Goal: Complete application form: Complete application form

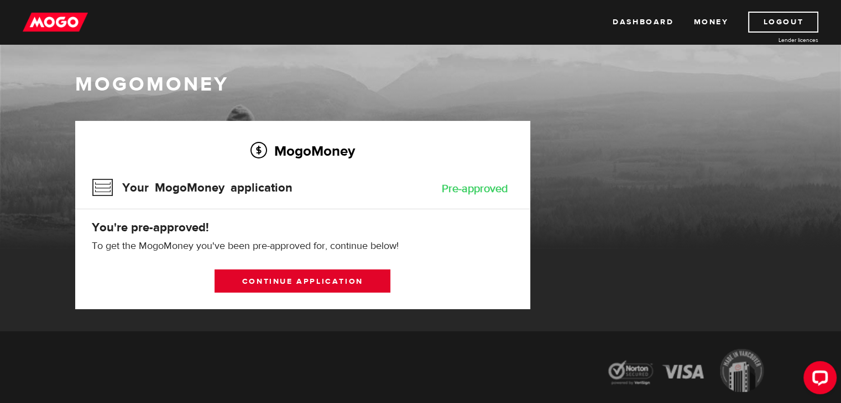
click at [305, 281] on link "Continue application" at bounding box center [302, 281] width 176 height 23
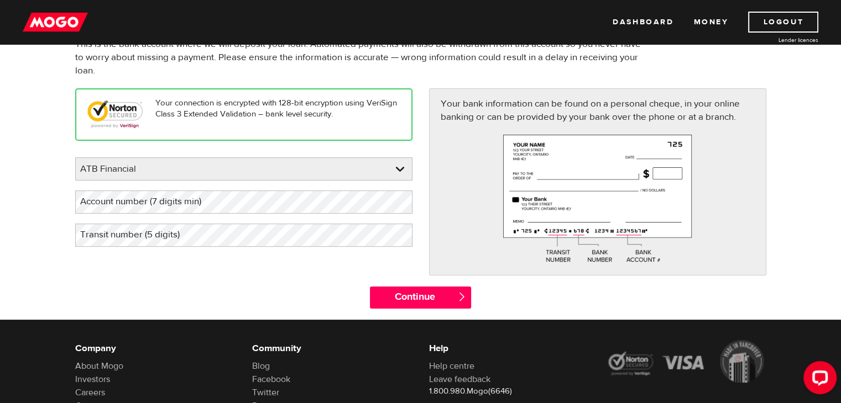
scroll to position [111, 0]
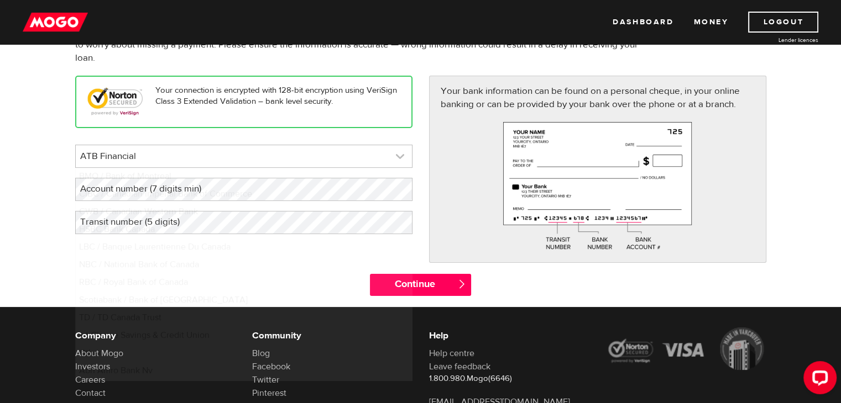
click at [132, 159] on link at bounding box center [244, 156] width 336 height 22
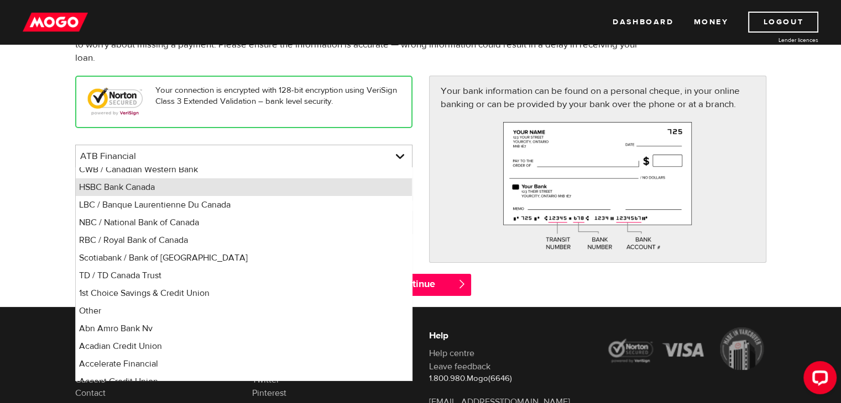
scroll to position [0, 0]
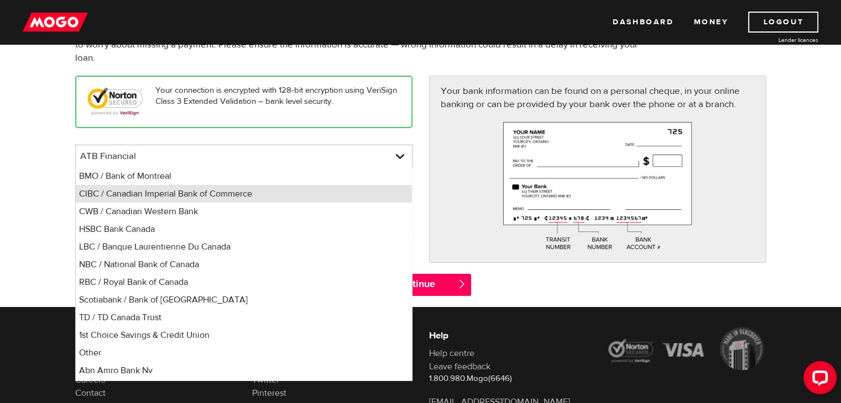
click at [112, 196] on li "CIBC / Canadian Imperial Bank of Commerce" at bounding box center [244, 194] width 336 height 18
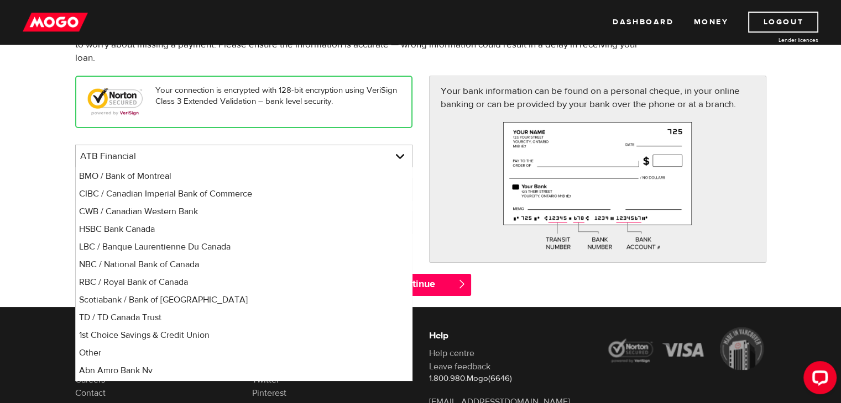
select select "4"
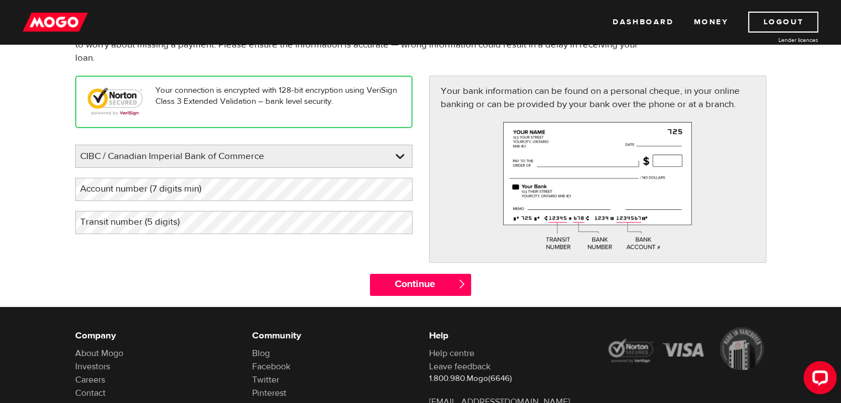
click at [125, 190] on label "Account number (7 digits min)" at bounding box center [149, 189] width 149 height 23
click at [172, 211] on label "Transit number (5 digits)" at bounding box center [138, 222] width 127 height 23
click at [170, 223] on label "Transit number (5 digits)" at bounding box center [138, 222] width 127 height 23
click at [162, 193] on label "Account number (7 digits min)" at bounding box center [149, 189] width 149 height 23
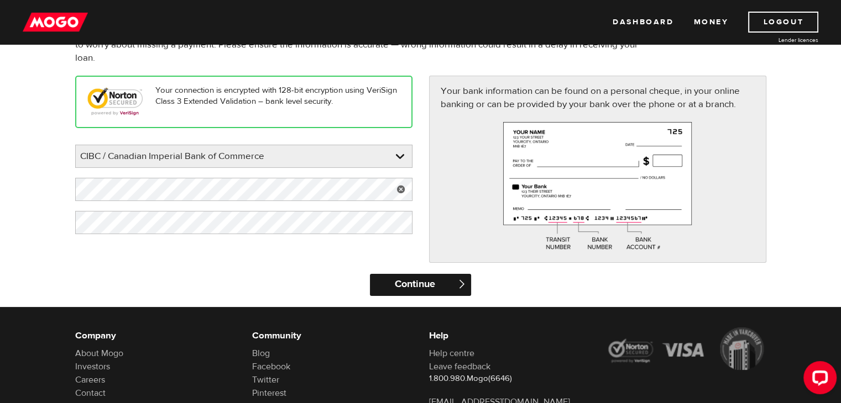
click at [407, 280] on input "Continue" at bounding box center [420, 285] width 101 height 22
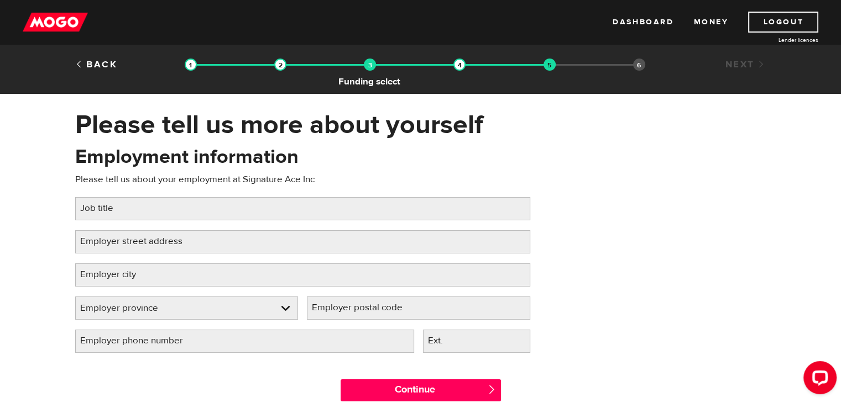
click at [375, 64] on img at bounding box center [370, 65] width 12 height 12
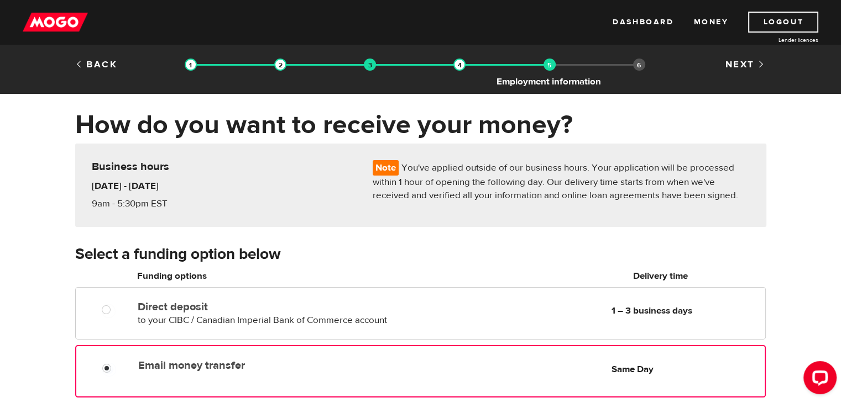
click at [548, 65] on img at bounding box center [549, 65] width 12 height 12
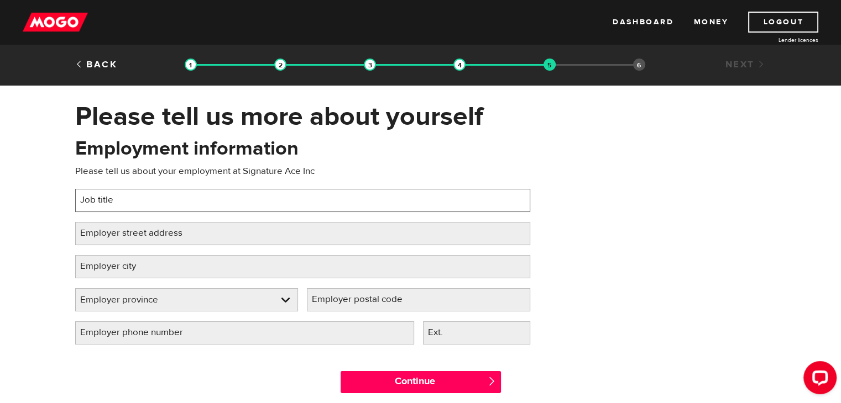
click at [229, 197] on input "Job title" at bounding box center [302, 200] width 455 height 23
type input "Lead Software Engineer"
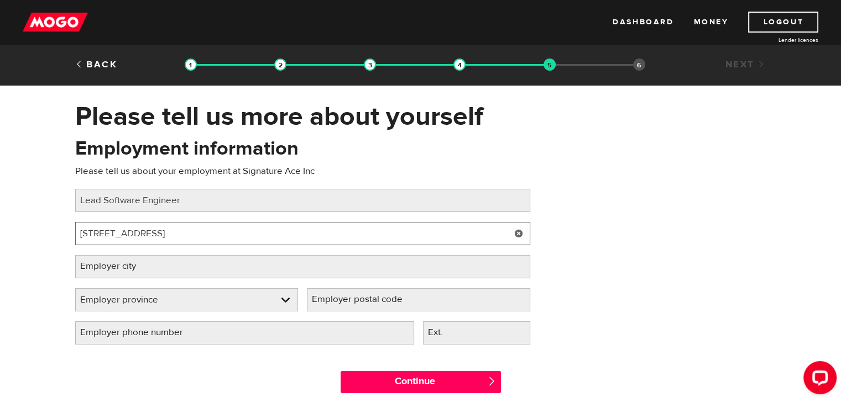
type input "11010 Jasper Ave"
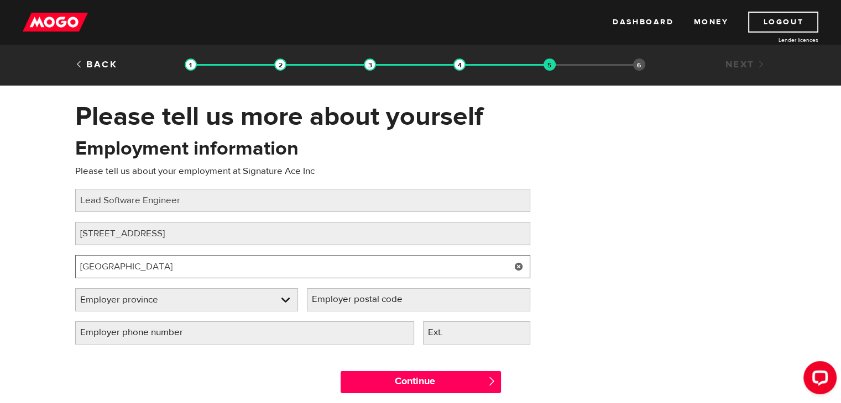
type input "Edmonton"
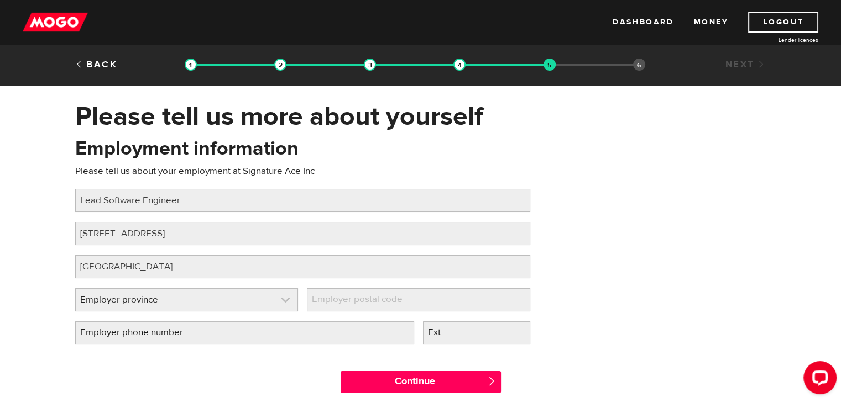
click at [164, 310] on link at bounding box center [187, 300] width 222 height 22
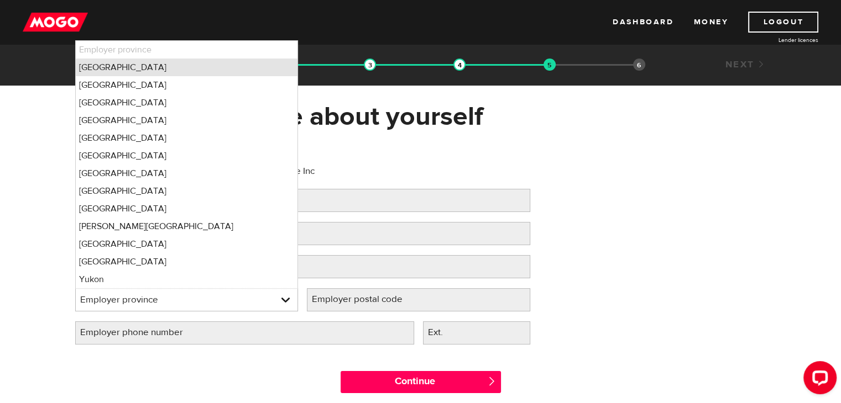
click at [141, 71] on li "Alberta" at bounding box center [187, 68] width 222 height 18
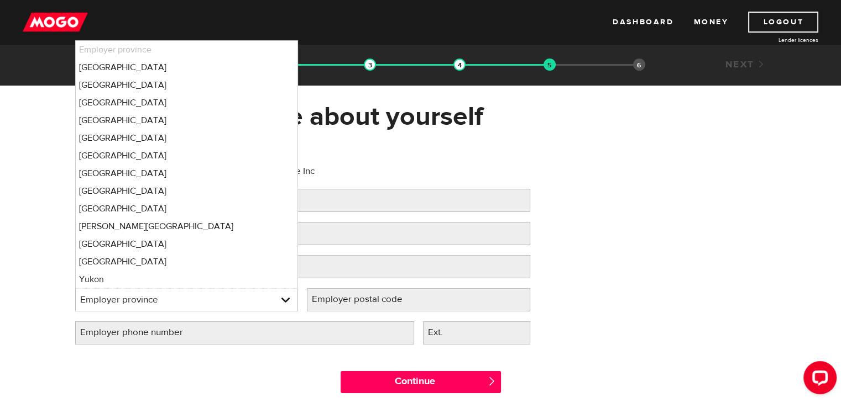
select select "AB"
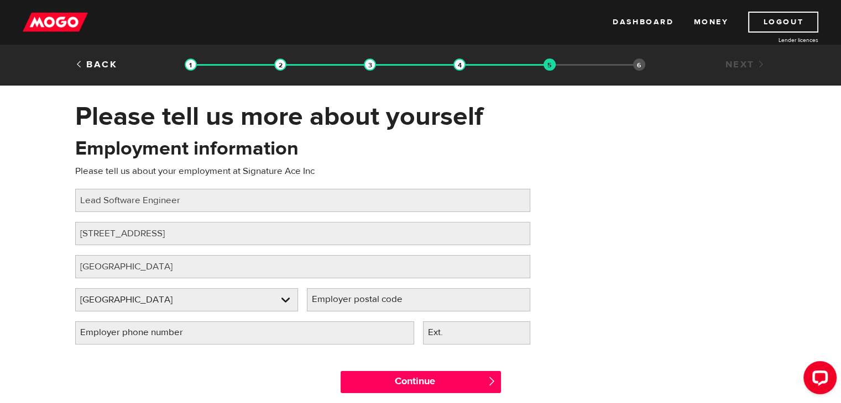
click at [338, 300] on label "Employer postal code" at bounding box center [366, 299] width 118 height 23
click at [338, 300] on input "Employer postal code" at bounding box center [418, 299] width 223 height 23
paste input "11007 Jasper Ave #377"
type input "11007 Jasper Ave #377"
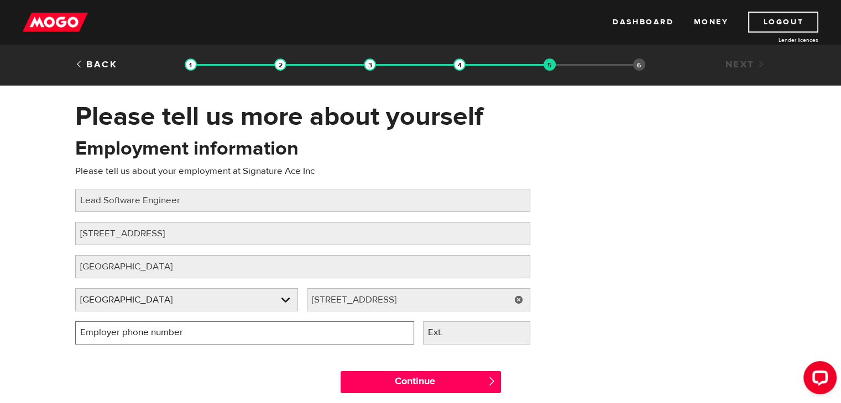
click at [257, 327] on input "Employer phone number" at bounding box center [244, 333] width 339 height 23
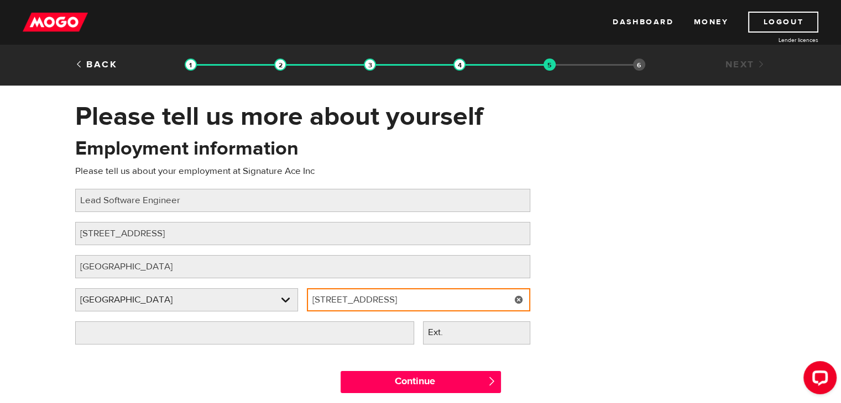
click at [402, 295] on input "11007 Jasper Ave #377" at bounding box center [418, 299] width 223 height 23
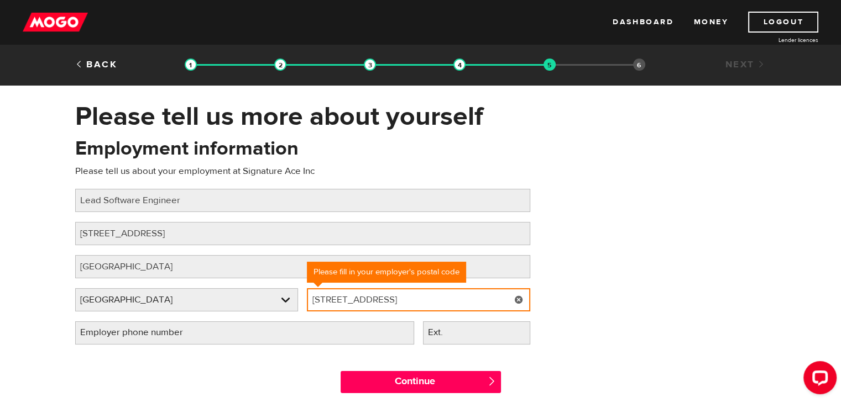
drag, startPoint x: 423, startPoint y: 295, endPoint x: 378, endPoint y: 292, distance: 44.9
click at [378, 292] on input "11007 Jasper Ave #377" at bounding box center [418, 299] width 223 height 23
drag, startPoint x: 434, startPoint y: 298, endPoint x: 320, endPoint y: 290, distance: 114.1
click at [320, 290] on input "11e #377007 Jasper Av" at bounding box center [418, 299] width 223 height 23
type input "11007 Jasper Ave #377"
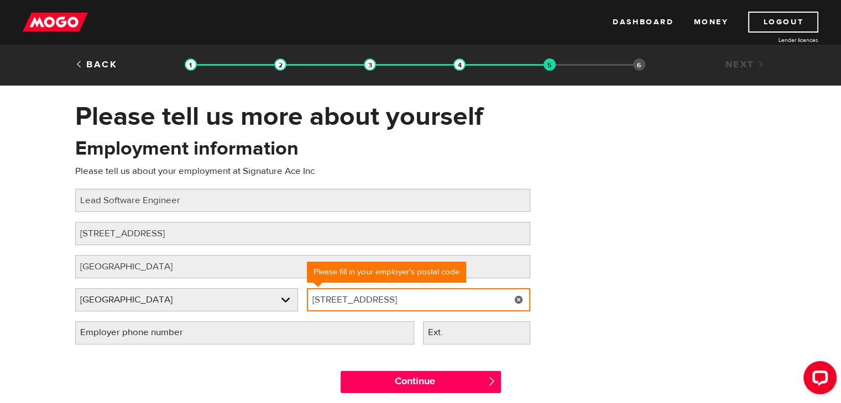
click at [416, 301] on input "11007 Jasper Ave #377" at bounding box center [418, 299] width 223 height 23
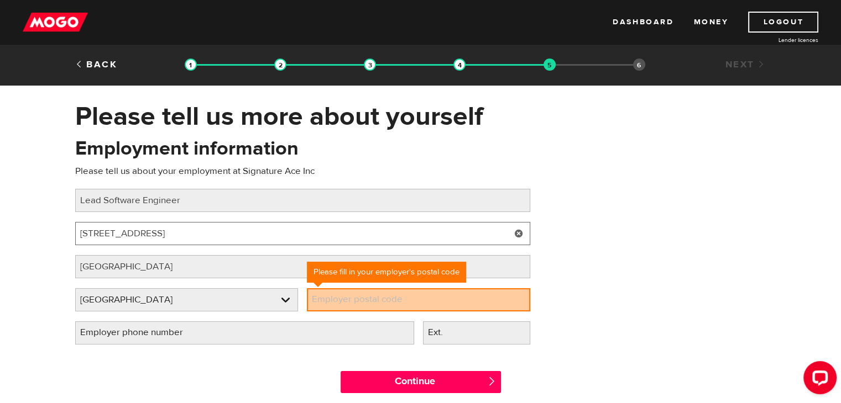
click at [340, 228] on input "11010 Jasper Ave" at bounding box center [302, 233] width 455 height 23
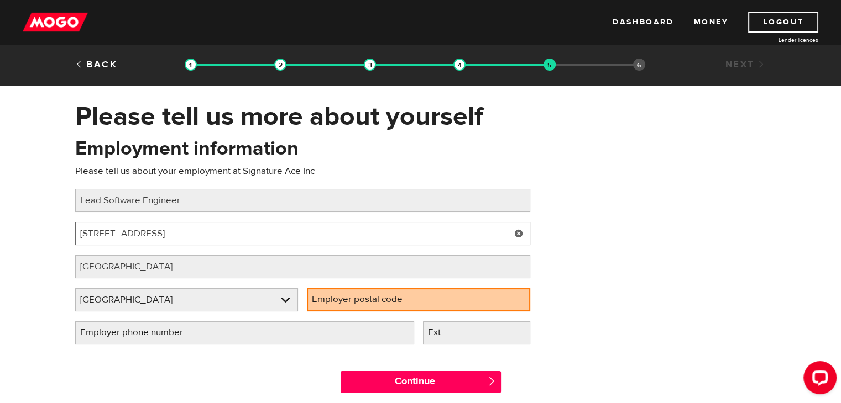
paste input "07 Jasper Ave #377"
type input "11007 Jasper Ave #377"
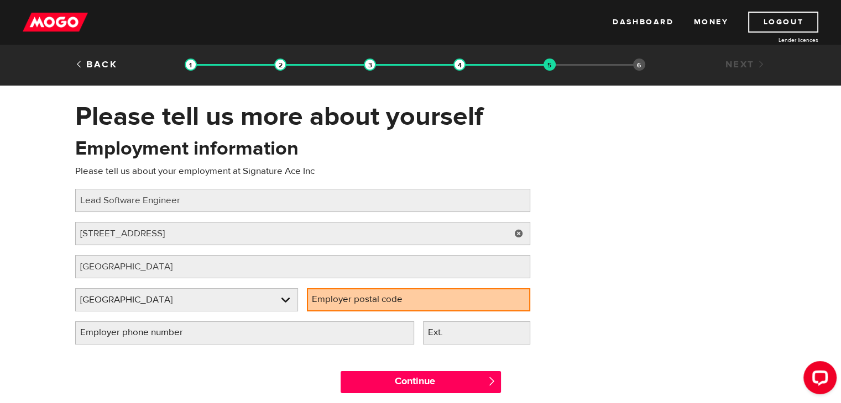
click at [366, 300] on label "Employer postal code" at bounding box center [366, 299] width 118 height 23
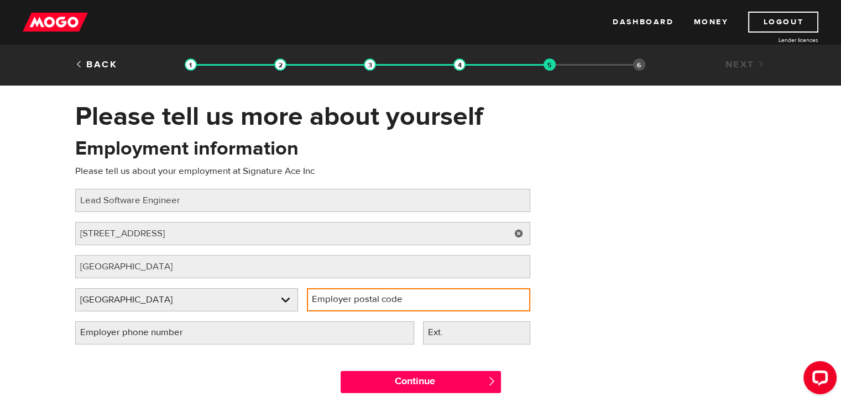
click at [366, 300] on input "Employer postal code" at bounding box center [418, 299] width 223 height 23
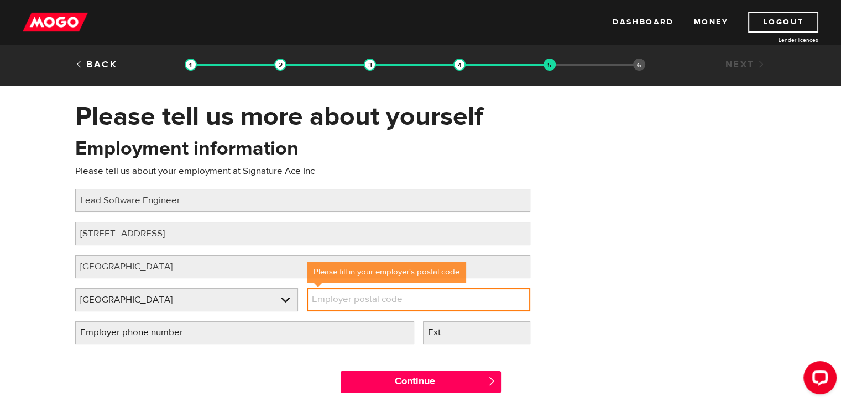
paste input "T5K 0K6"
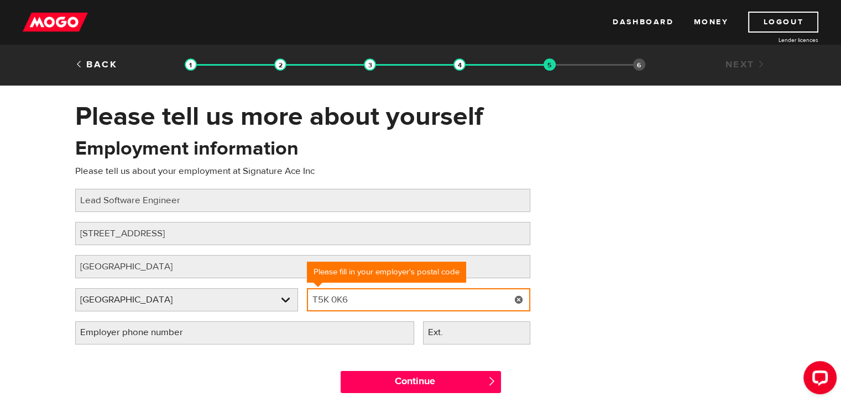
type input "T5K 0K6"
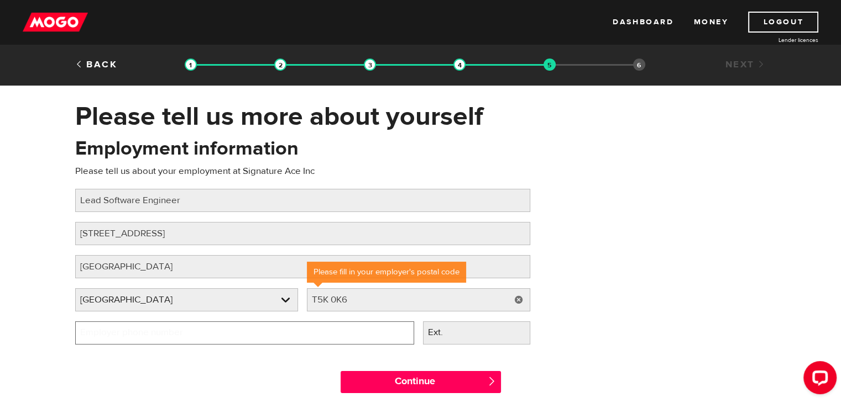
click at [338, 334] on input "Employer phone number" at bounding box center [244, 333] width 339 height 23
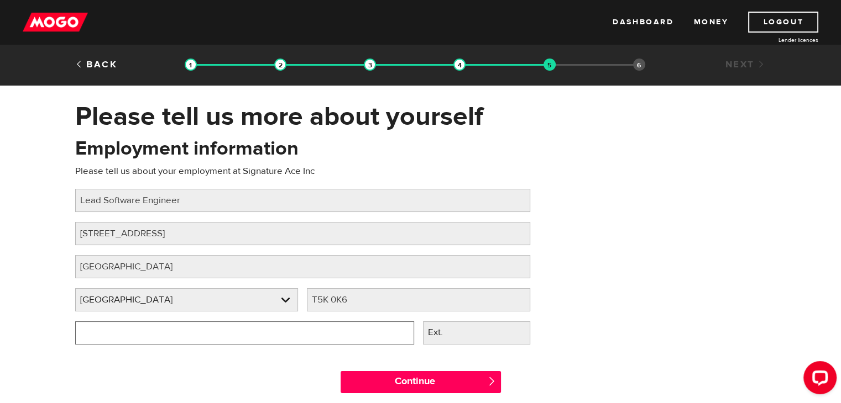
type input "(587) 991-0701"
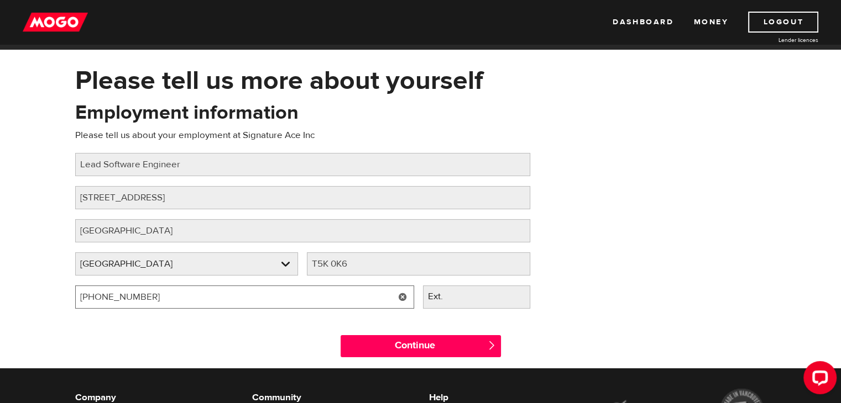
scroll to position [55, 0]
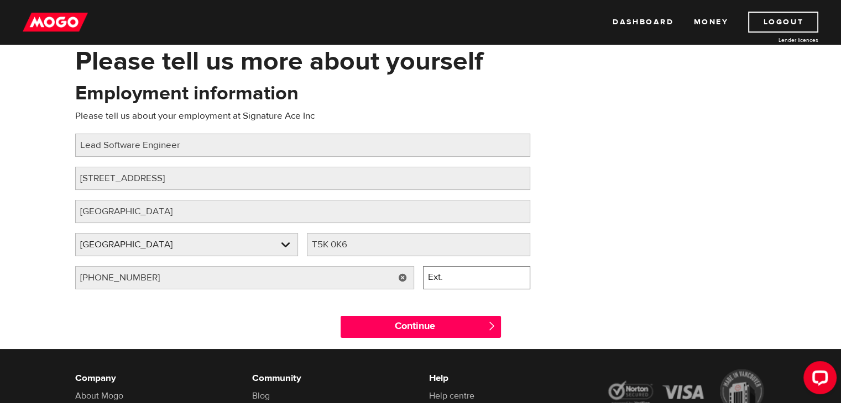
click at [423, 288] on input "Ext." at bounding box center [476, 277] width 107 height 23
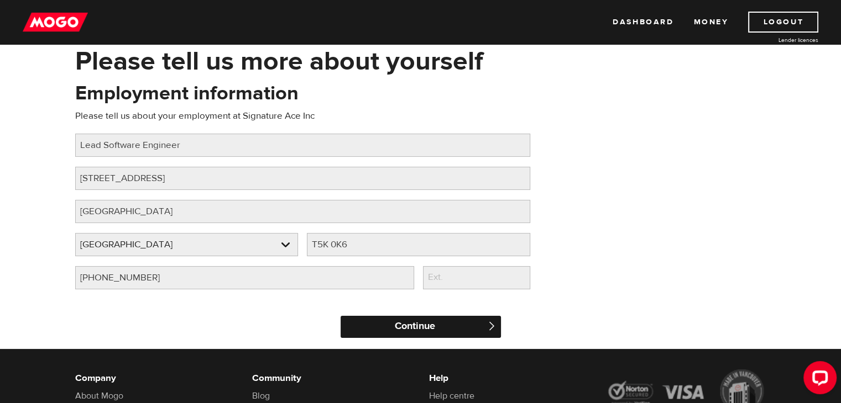
click at [427, 320] on input "Continue" at bounding box center [420, 327] width 160 height 22
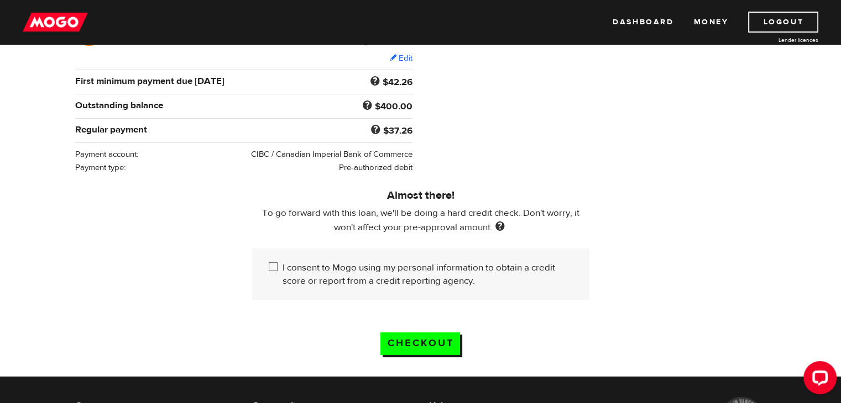
scroll to position [221, 0]
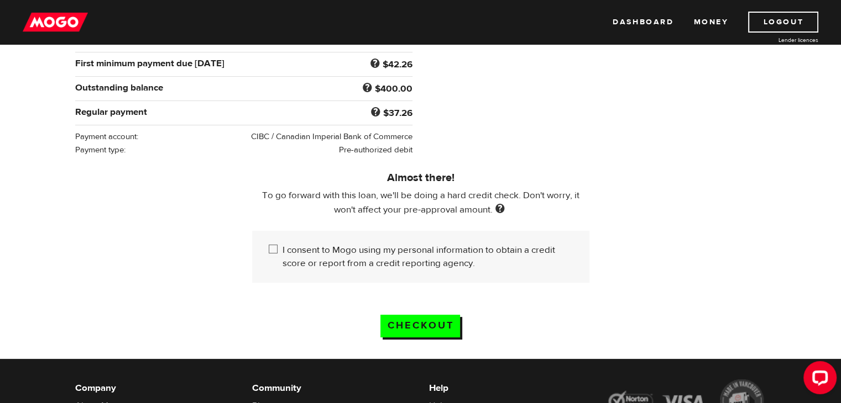
click at [285, 251] on label "I consent to Mogo using my personal information to obtain a credit score or rep…" at bounding box center [427, 257] width 290 height 27
click at [282, 251] on input "I consent to Mogo using my personal information to obtain a credit score or rep…" at bounding box center [276, 251] width 14 height 14
checkbox input "true"
click at [416, 318] on input "Checkout" at bounding box center [420, 326] width 80 height 23
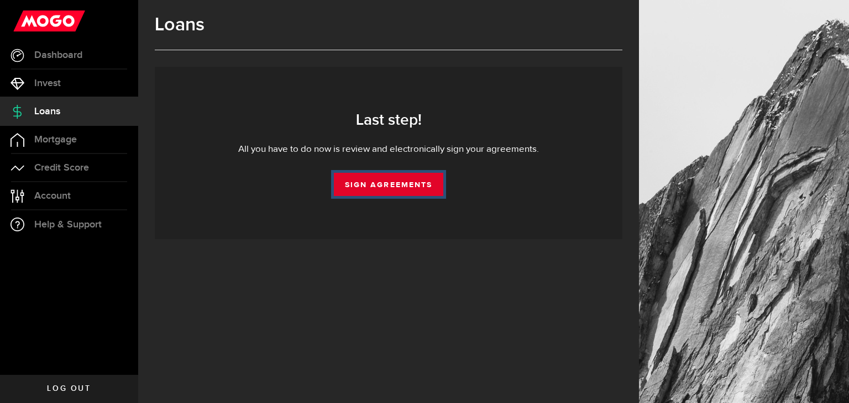
click at [424, 177] on link "Sign Agreements" at bounding box center [388, 184] width 109 height 23
